Goal: Information Seeking & Learning: Learn about a topic

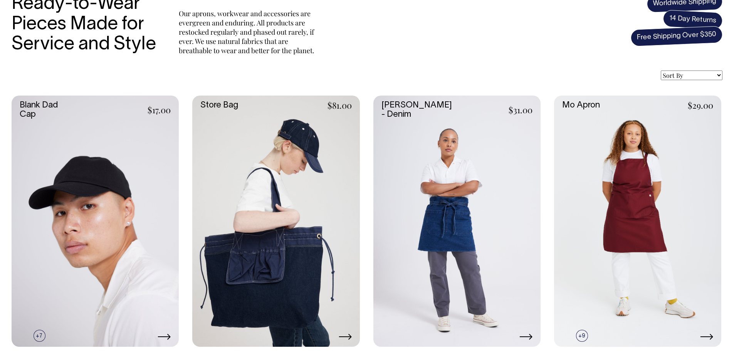
scroll to position [270, 0]
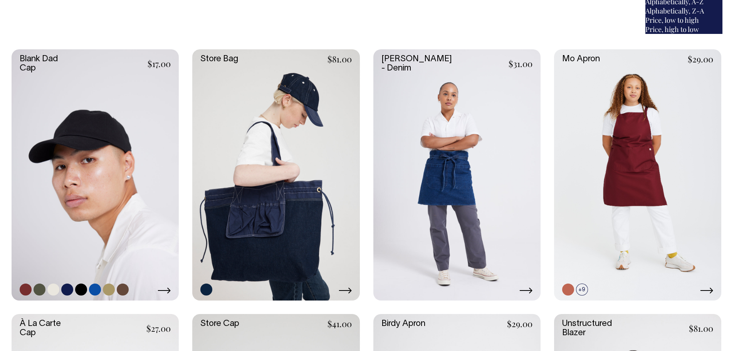
click at [131, 196] on link at bounding box center [95, 174] width 167 height 251
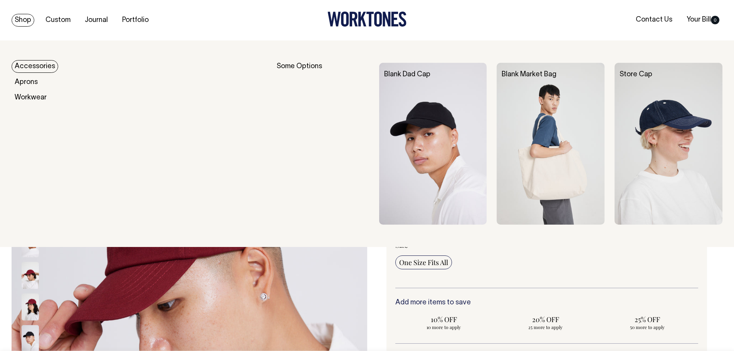
click at [690, 131] on img at bounding box center [669, 144] width 108 height 162
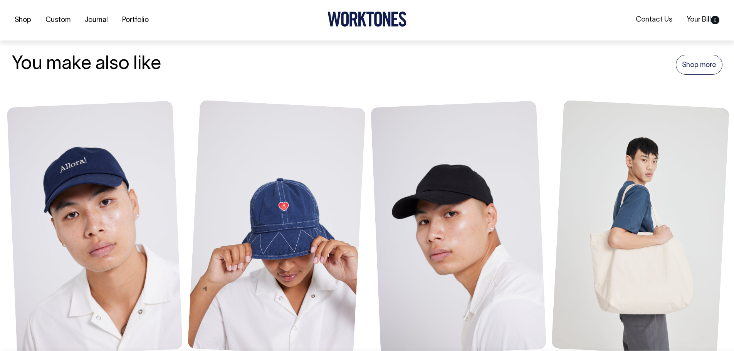
scroll to position [578, 0]
click at [704, 67] on link "Shop more" at bounding box center [699, 64] width 47 height 20
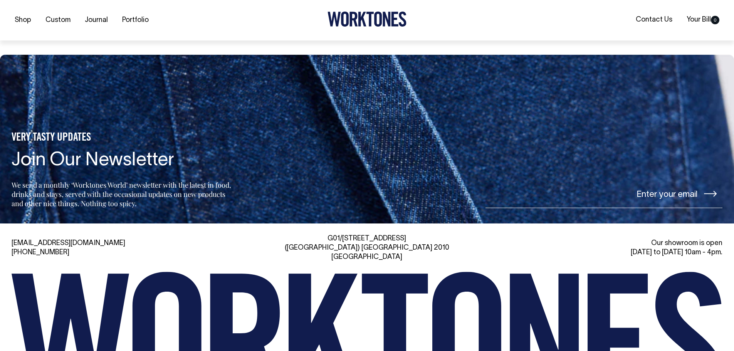
scroll to position [1928, 0]
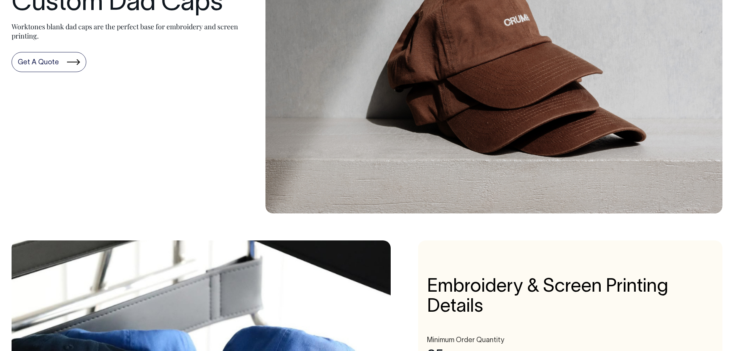
click at [42, 61] on link "Get A Quote" at bounding box center [49, 62] width 75 height 20
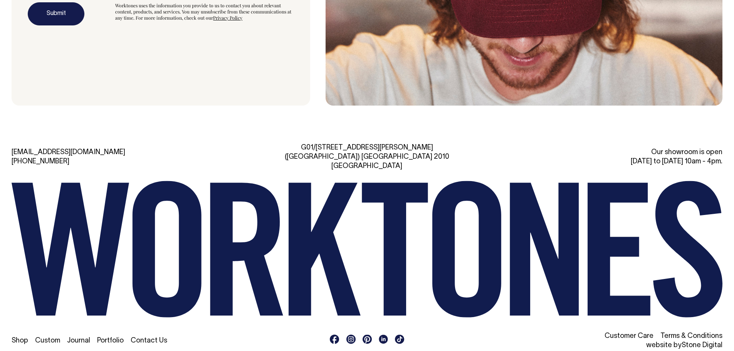
scroll to position [2630, 0]
click at [23, 336] on li "Shop" at bounding box center [20, 340] width 17 height 9
click at [22, 337] on link "Shop" at bounding box center [20, 340] width 17 height 7
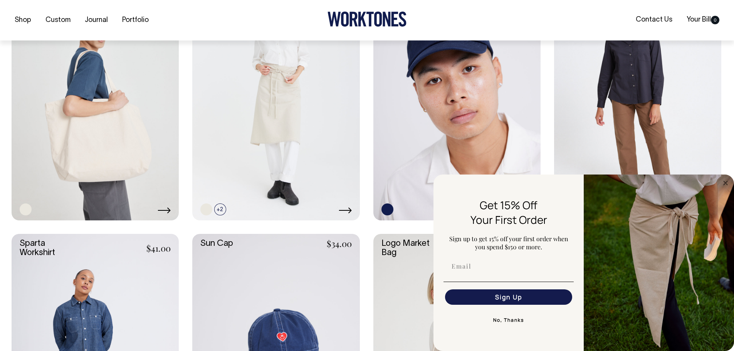
scroll to position [1464, 0]
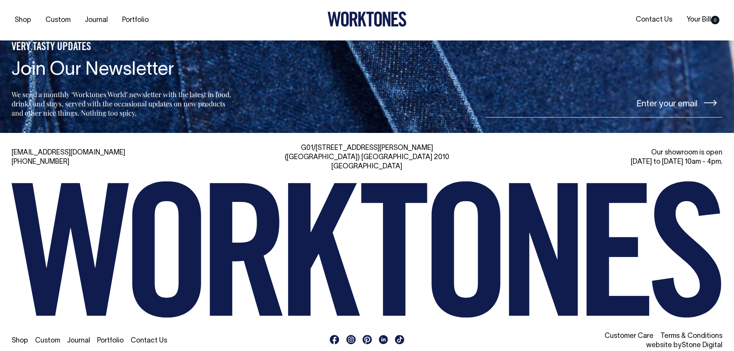
scroll to position [808, 0]
